Goal: Navigation & Orientation: Find specific page/section

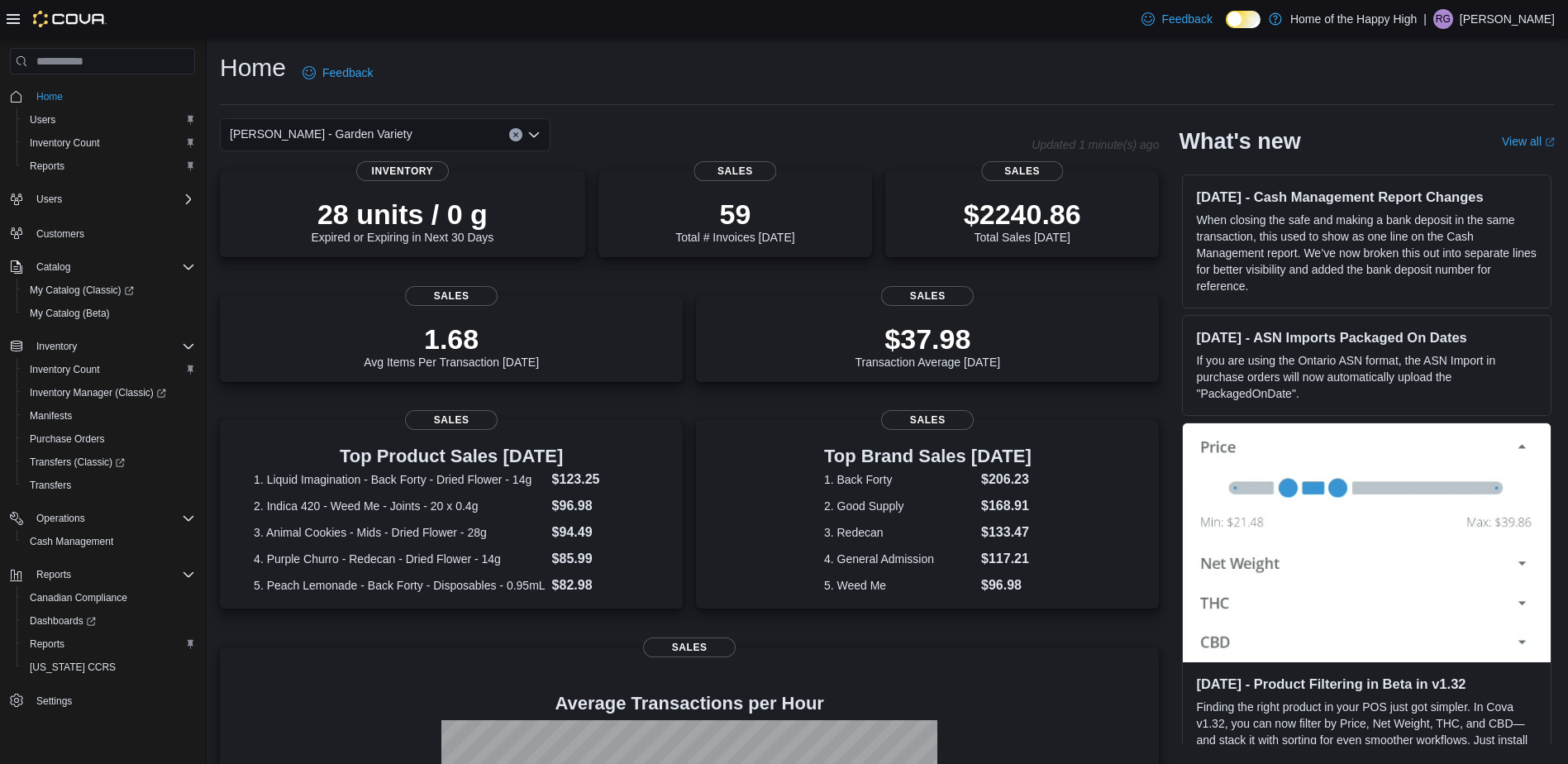
scroll to position [249, 0]
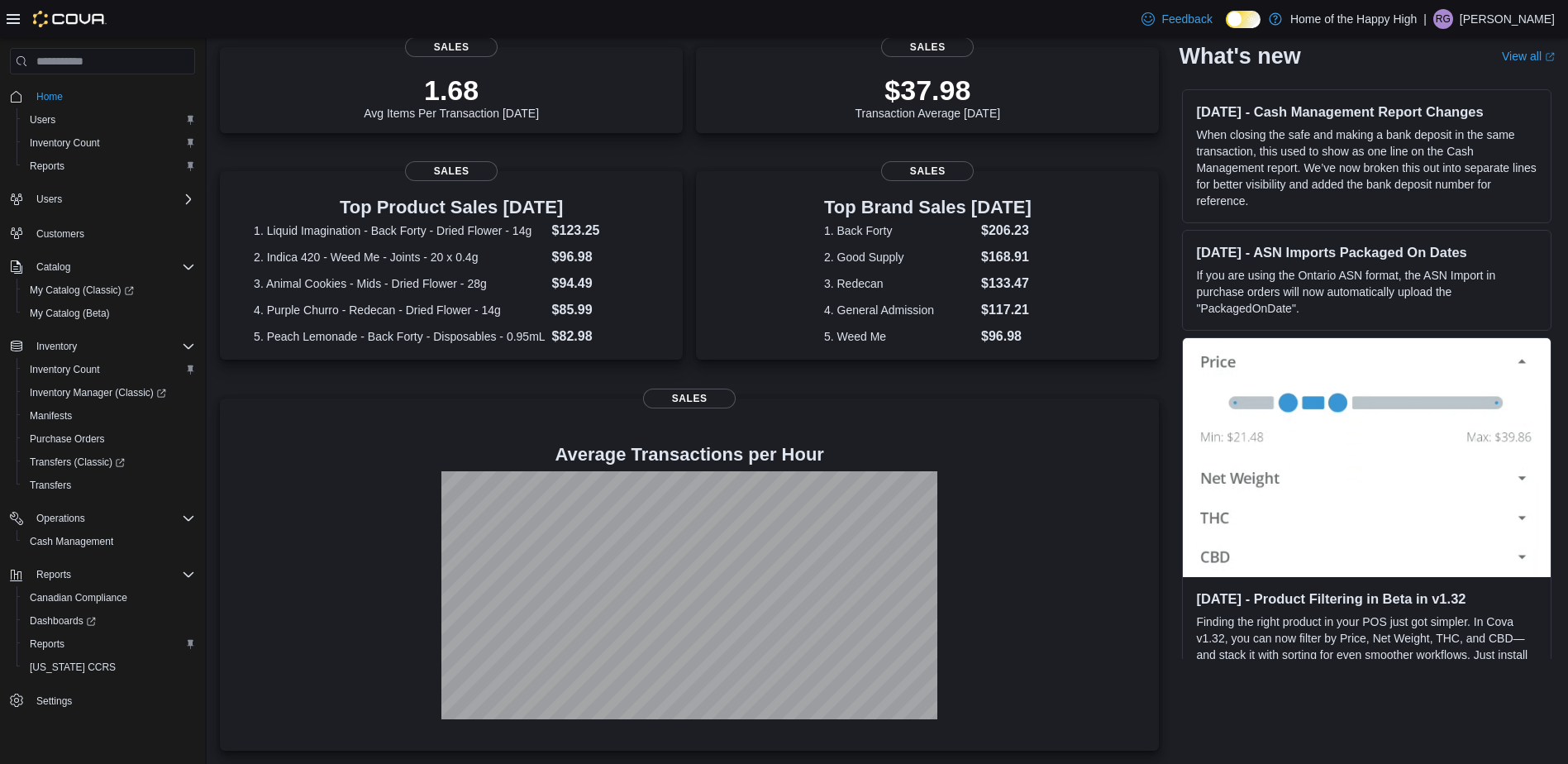
drag, startPoint x: 1018, startPoint y: 244, endPoint x: 1073, endPoint y: 2, distance: 248.2
click at [1171, 40] on div "[PERSON_NAME] - Garden Variety Updated 1 minute(s) ago 28 units / 0 g Expired o…" at bounding box center [888, 310] width 1335 height 882
